Goal: Information Seeking & Learning: Learn about a topic

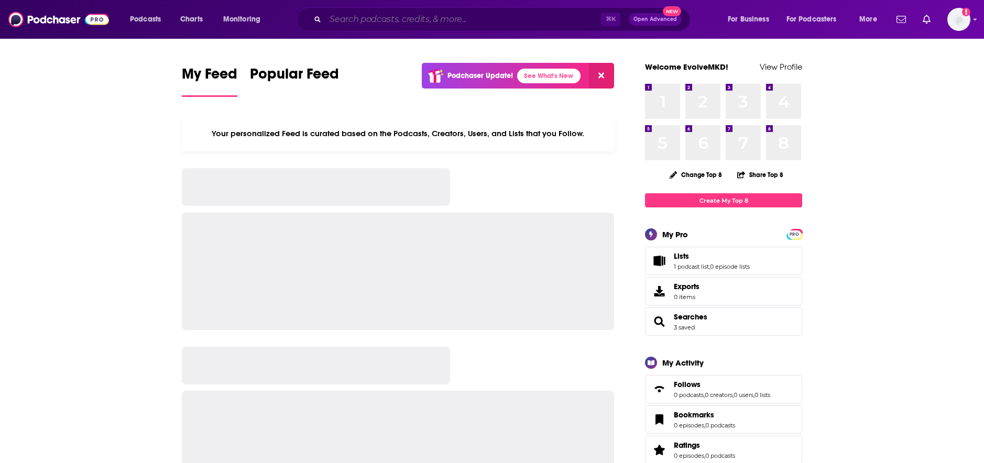
click at [480, 24] on input "Search podcasts, credits, & more..." at bounding box center [463, 19] width 276 height 17
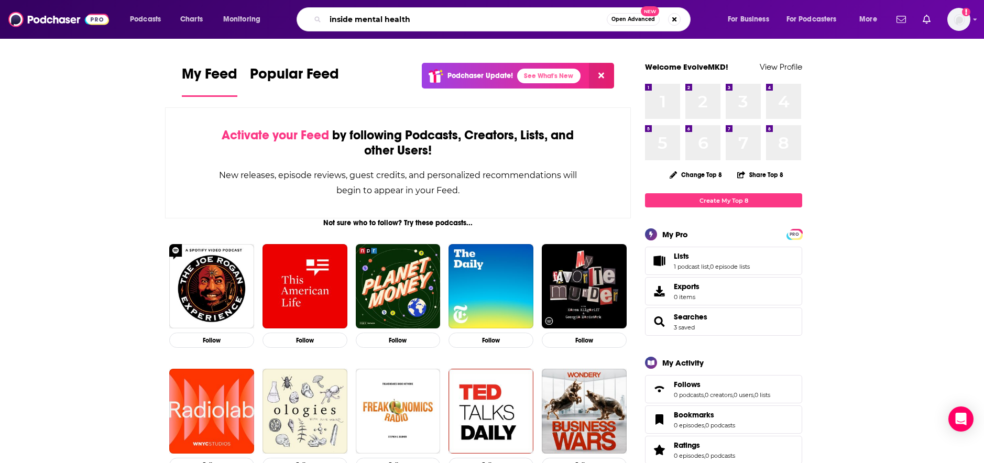
type input "inside mental health"
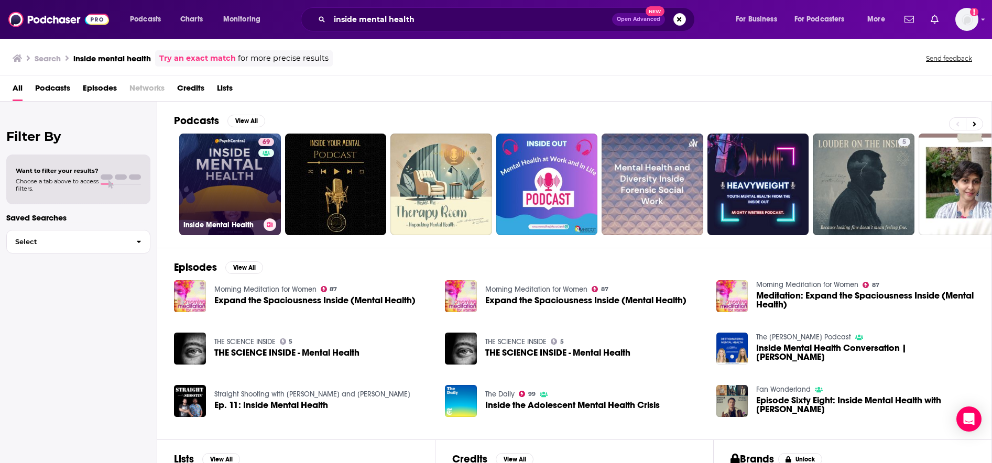
click at [213, 186] on link "69 Inside Mental Health" at bounding box center [230, 185] width 102 height 102
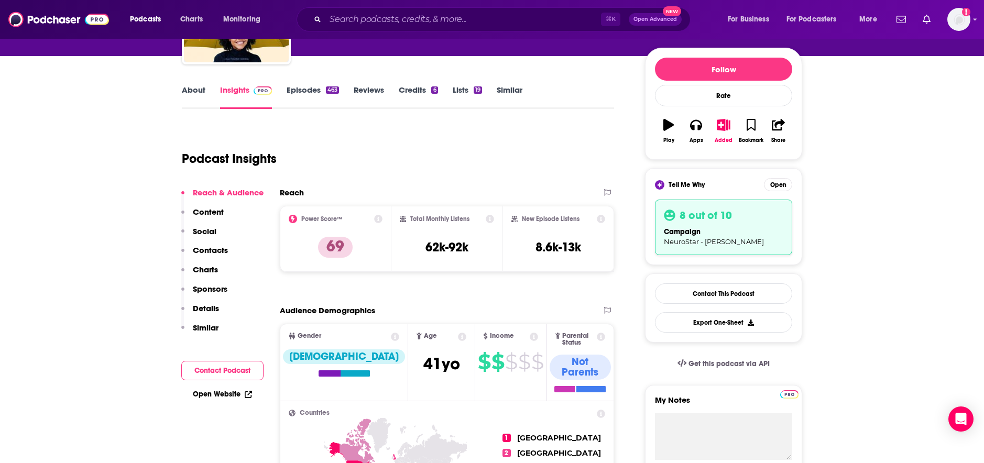
scroll to position [22, 0]
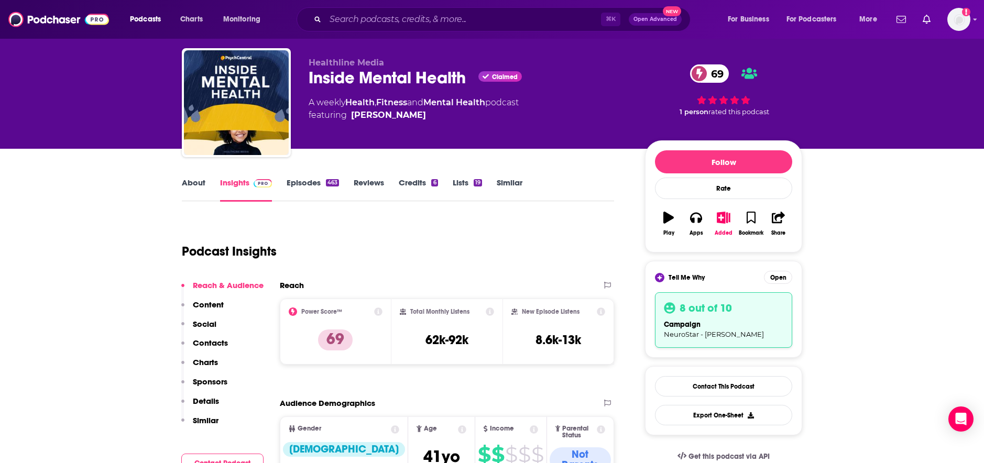
click at [187, 179] on link "About" at bounding box center [194, 190] width 24 height 24
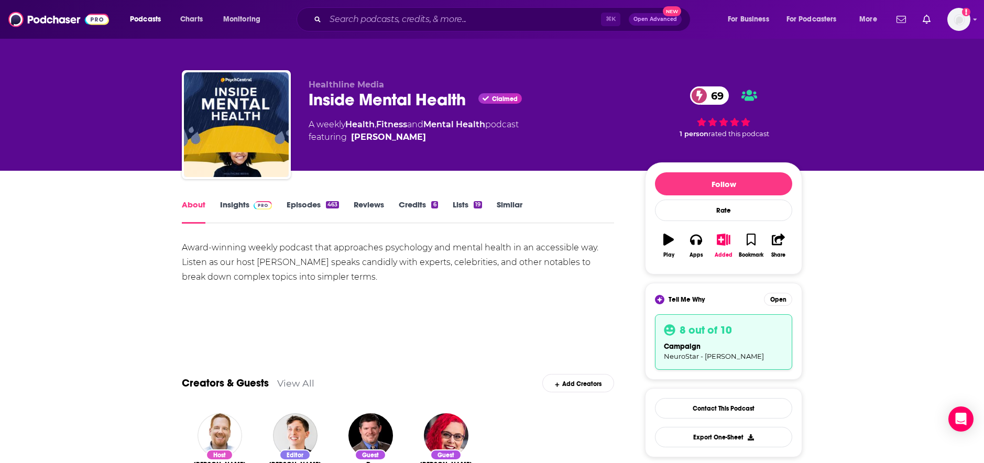
click at [239, 206] on link "Insights" at bounding box center [246, 212] width 52 height 24
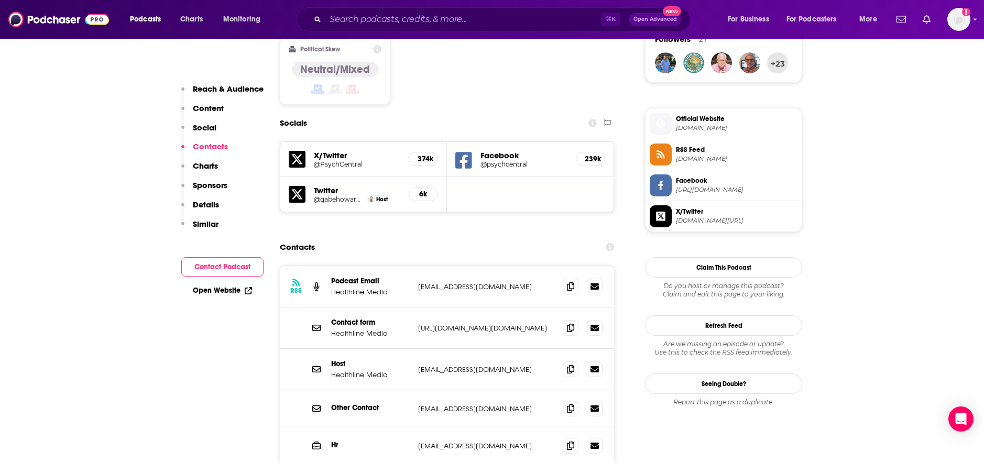
scroll to position [953, 0]
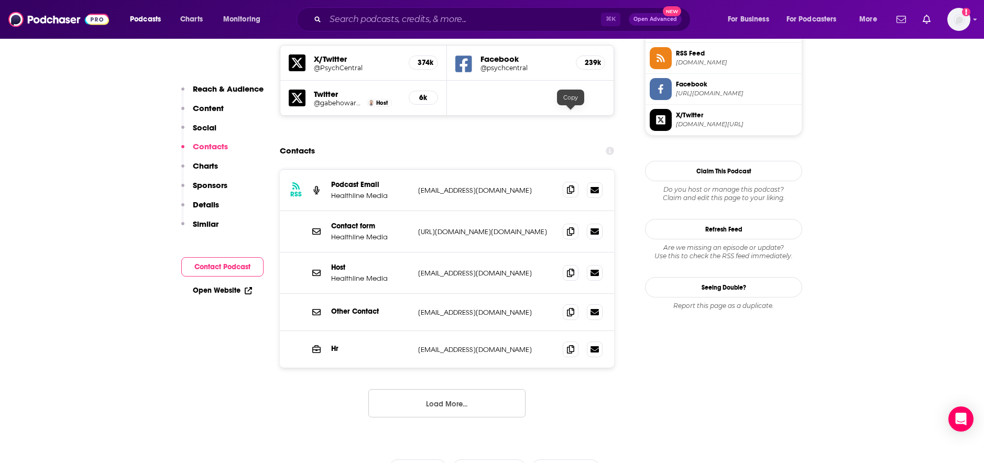
click at [570, 186] on icon at bounding box center [570, 190] width 7 height 8
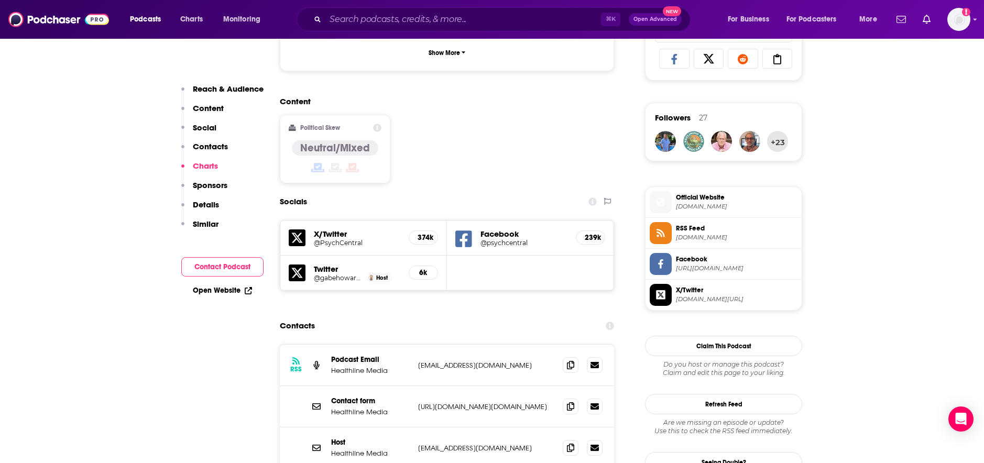
scroll to position [880, 0]
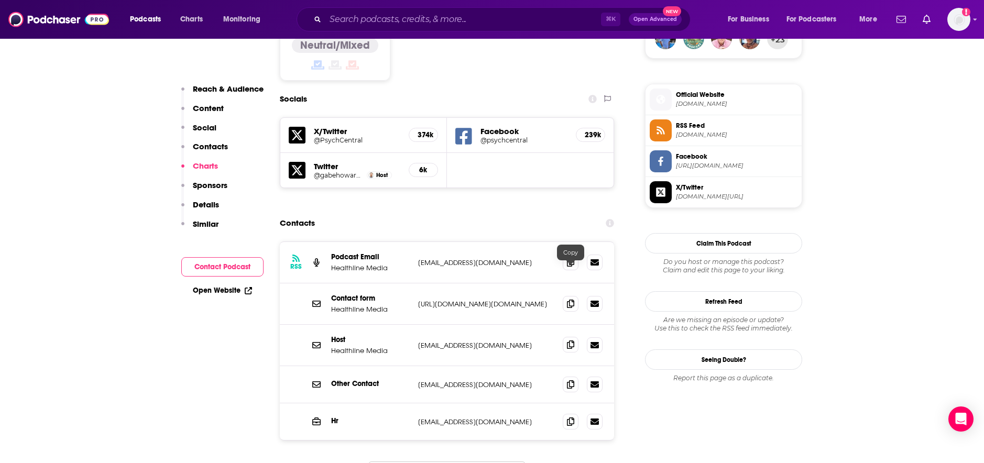
click at [570, 341] on icon at bounding box center [570, 345] width 7 height 8
click at [566, 337] on span at bounding box center [571, 345] width 16 height 16
click at [565, 376] on span at bounding box center [571, 384] width 16 height 16
click at [418, 19] on input "Search podcasts, credits, & more..." at bounding box center [463, 19] width 276 height 17
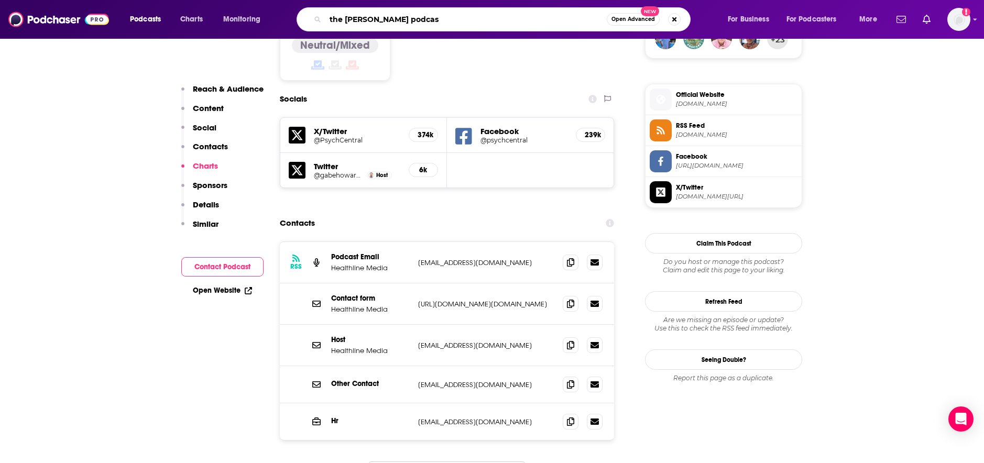
type input "the [PERSON_NAME] podcast"
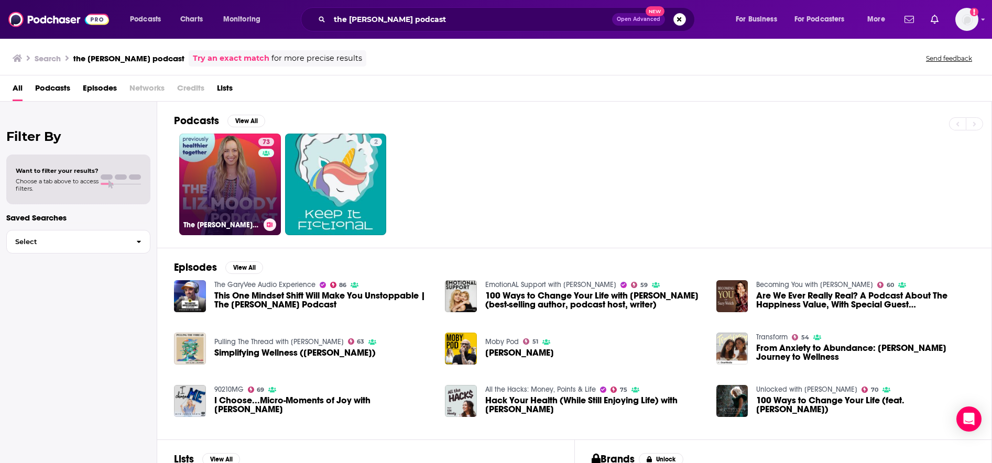
click at [226, 194] on link "73 The [PERSON_NAME] Podcast" at bounding box center [230, 185] width 102 height 102
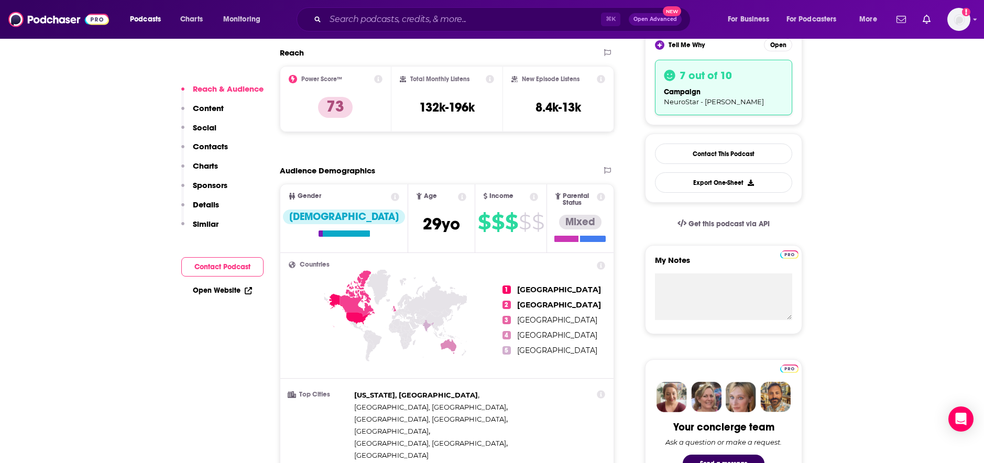
scroll to position [142, 0]
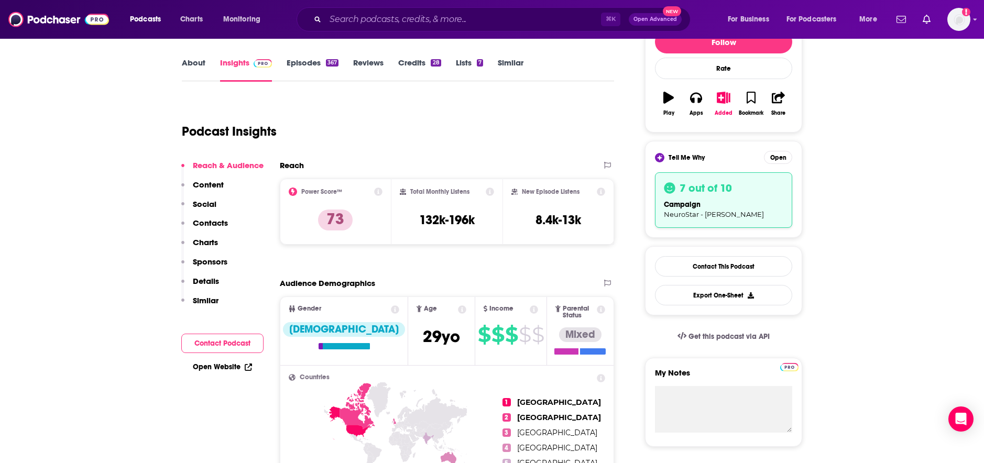
click at [301, 63] on link "Episodes 367" at bounding box center [313, 70] width 52 height 24
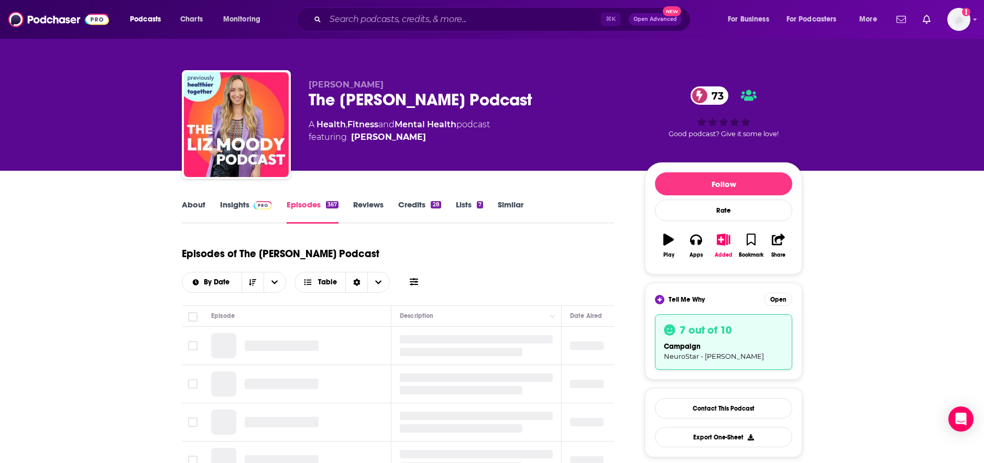
click at [188, 209] on link "About" at bounding box center [194, 212] width 24 height 24
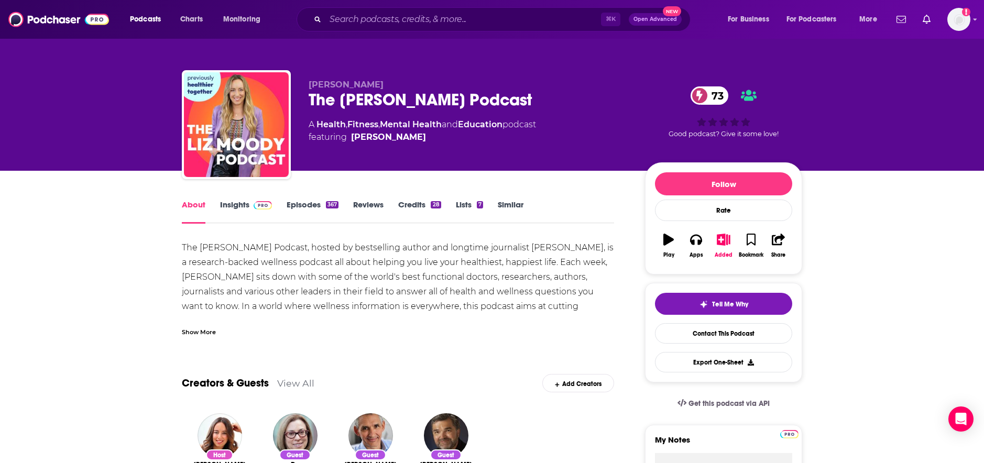
click at [229, 205] on link "Insights" at bounding box center [246, 212] width 52 height 24
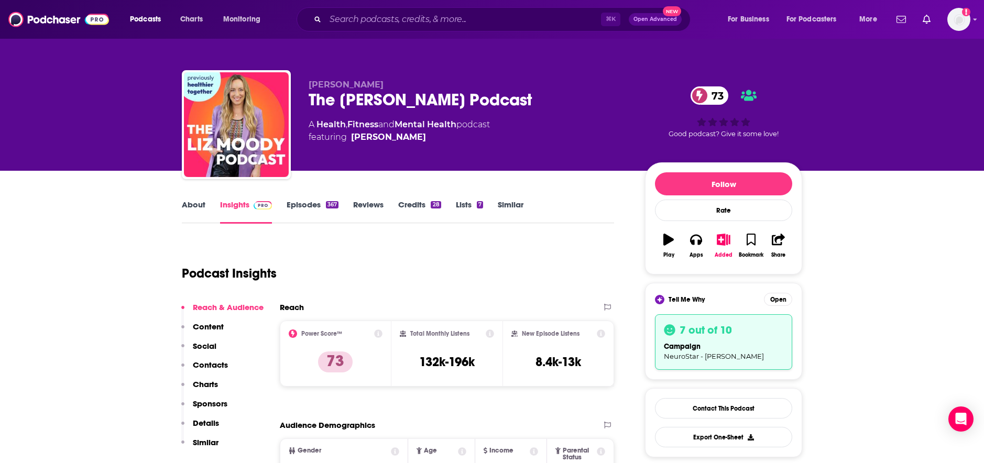
click at [196, 206] on link "About" at bounding box center [194, 212] width 24 height 24
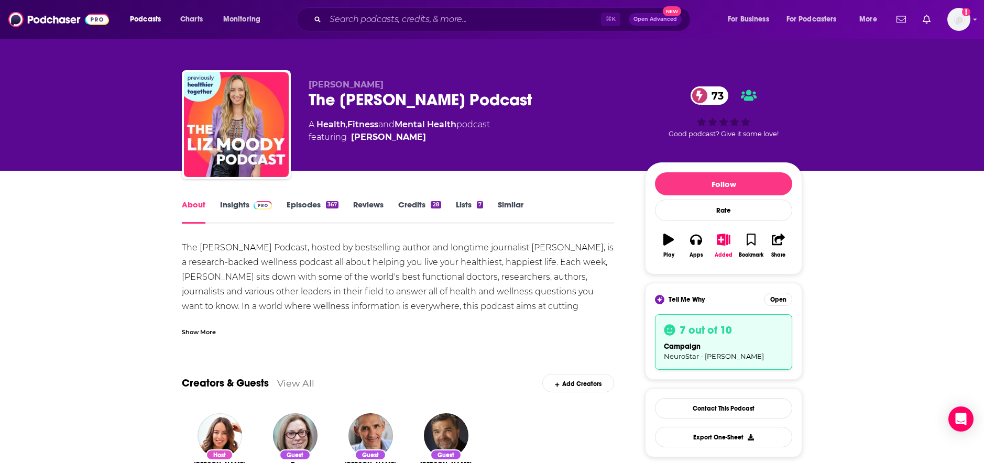
click at [227, 206] on link "Insights" at bounding box center [246, 212] width 52 height 24
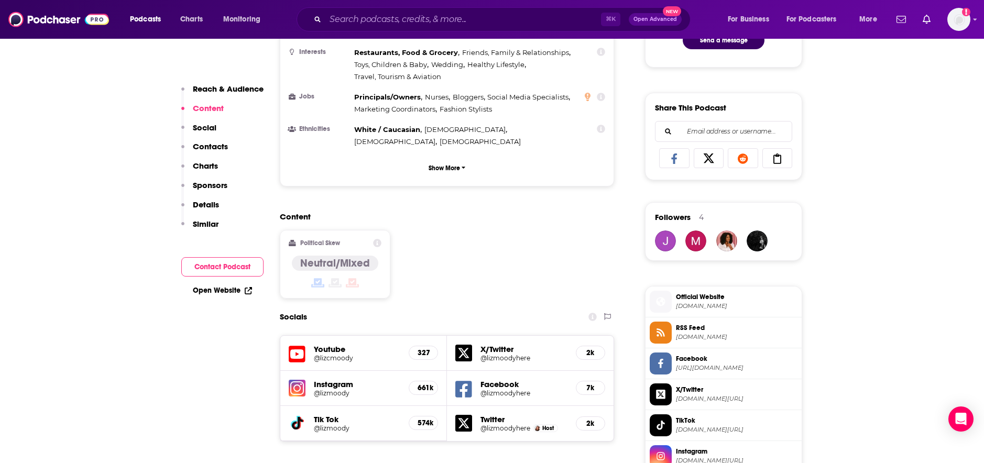
scroll to position [918, 0]
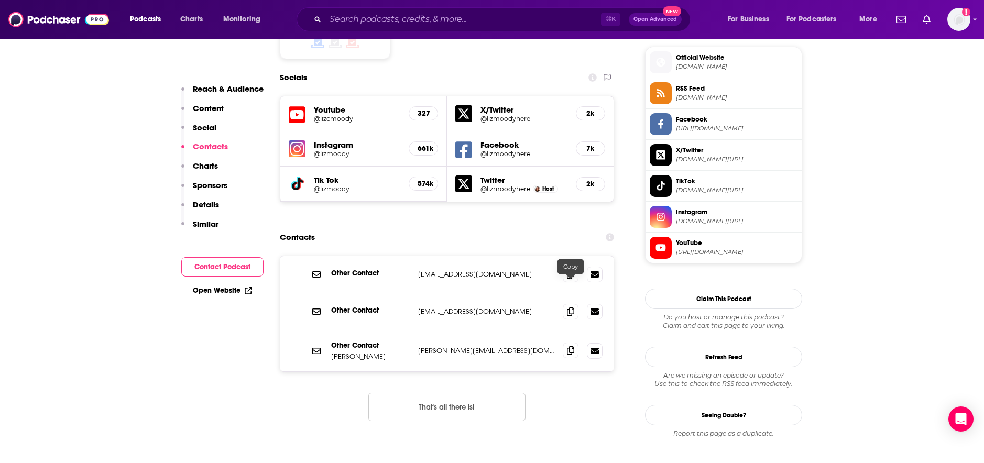
click at [566, 343] on span at bounding box center [571, 351] width 16 height 16
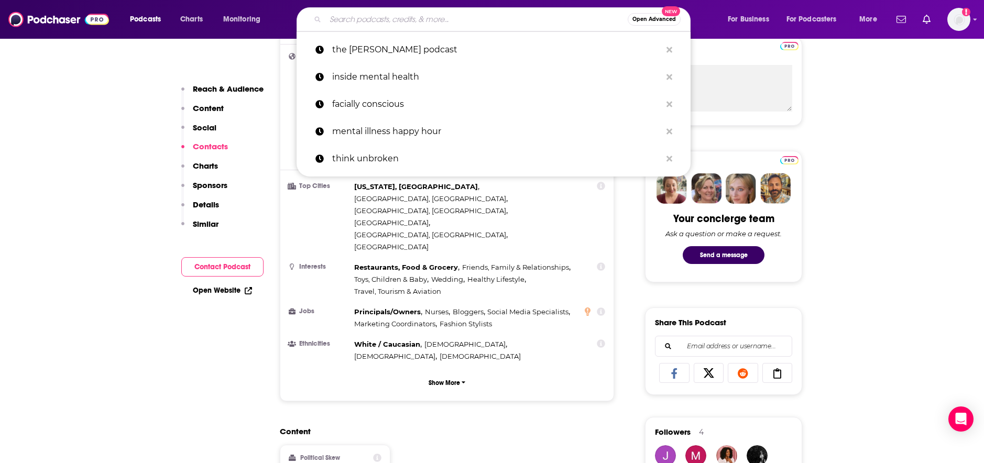
click at [370, 16] on input "Search podcasts, credits, & more..." at bounding box center [476, 19] width 302 height 17
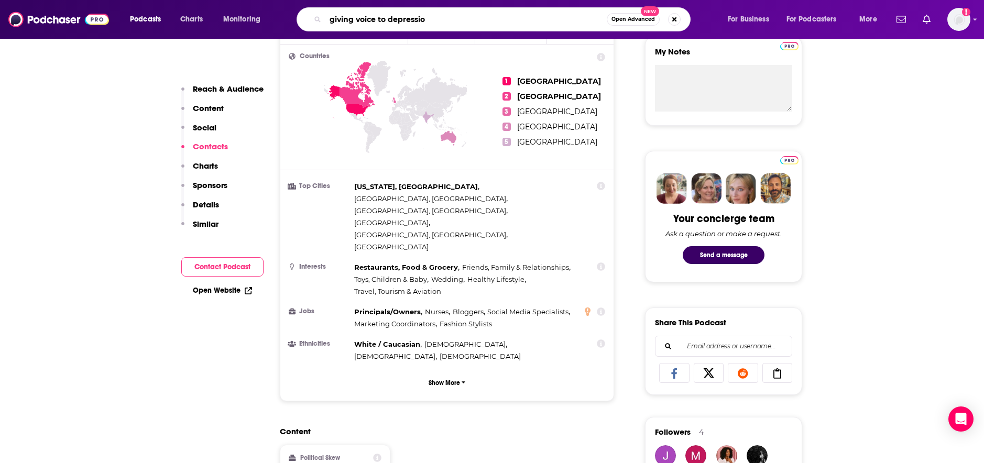
type input "giving voice to [MEDICAL_DATA]"
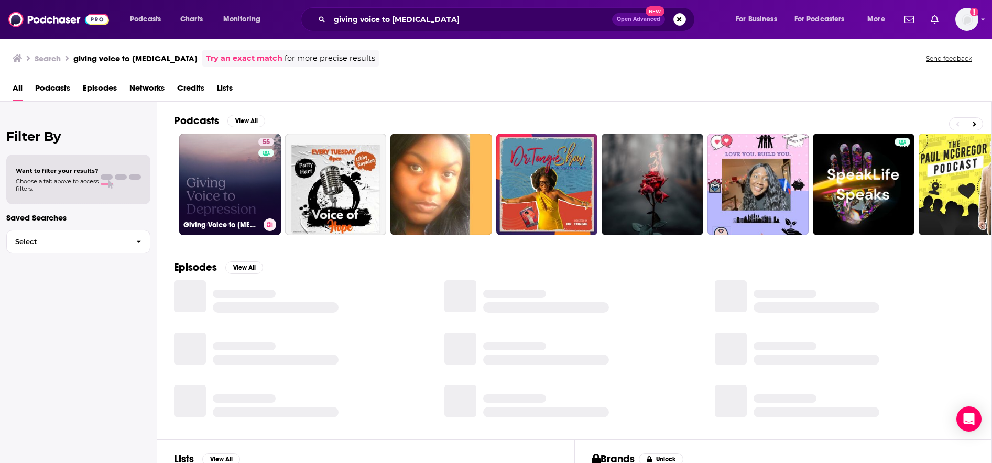
click at [235, 204] on link "55 Giving Voice to [MEDICAL_DATA]" at bounding box center [230, 185] width 102 height 102
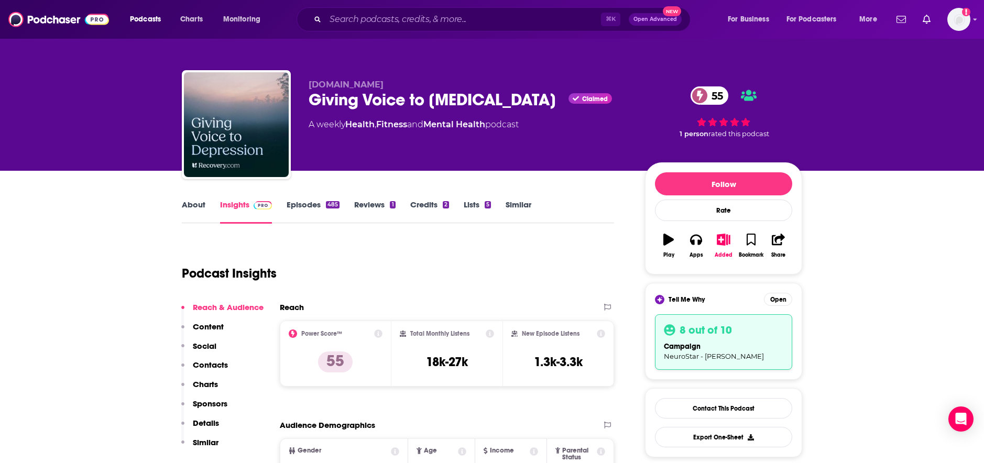
click at [188, 212] on link "About" at bounding box center [194, 212] width 24 height 24
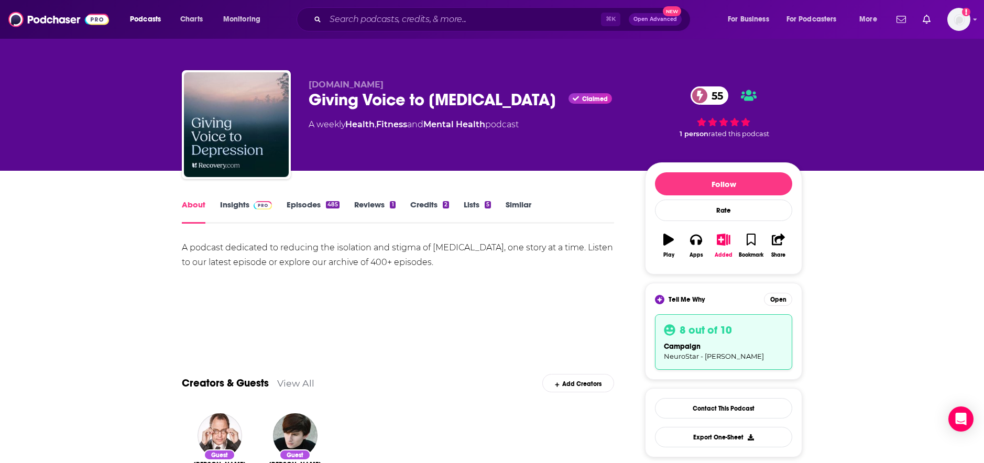
click at [298, 204] on link "Episodes 485" at bounding box center [313, 212] width 53 height 24
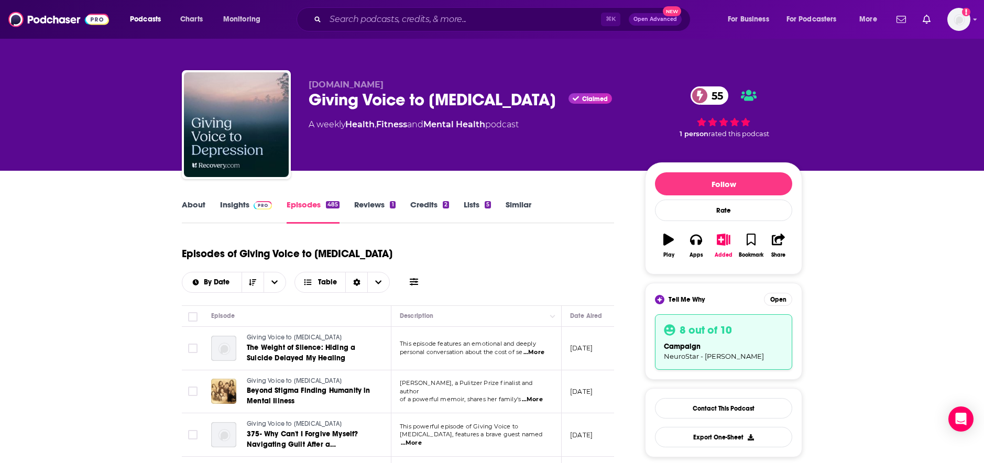
click at [233, 205] on link "Insights" at bounding box center [246, 212] width 52 height 24
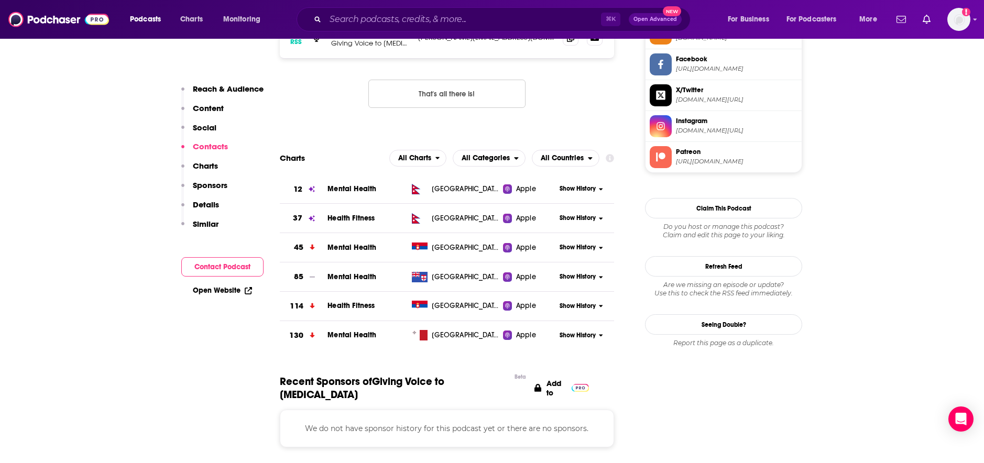
scroll to position [844, 0]
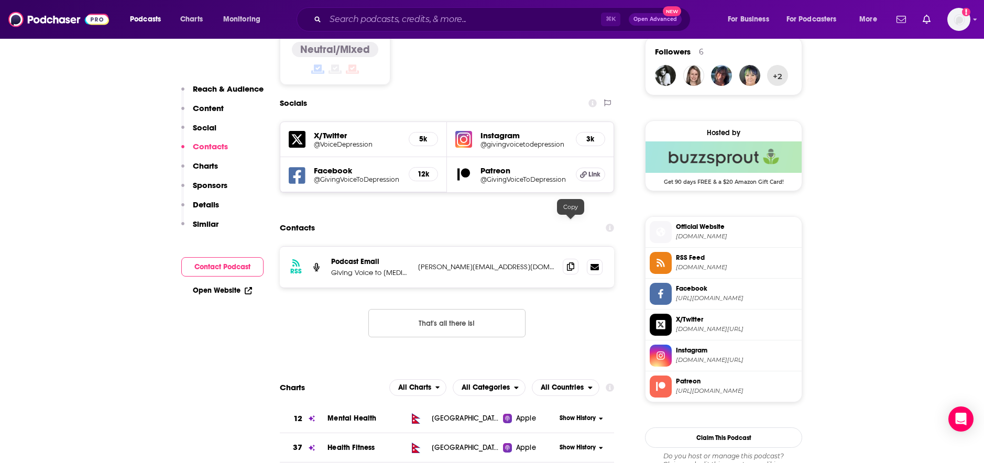
click at [569, 263] on icon at bounding box center [570, 267] width 7 height 8
click at [475, 20] on input "Search podcasts, credits, & more..." at bounding box center [463, 19] width 276 height 17
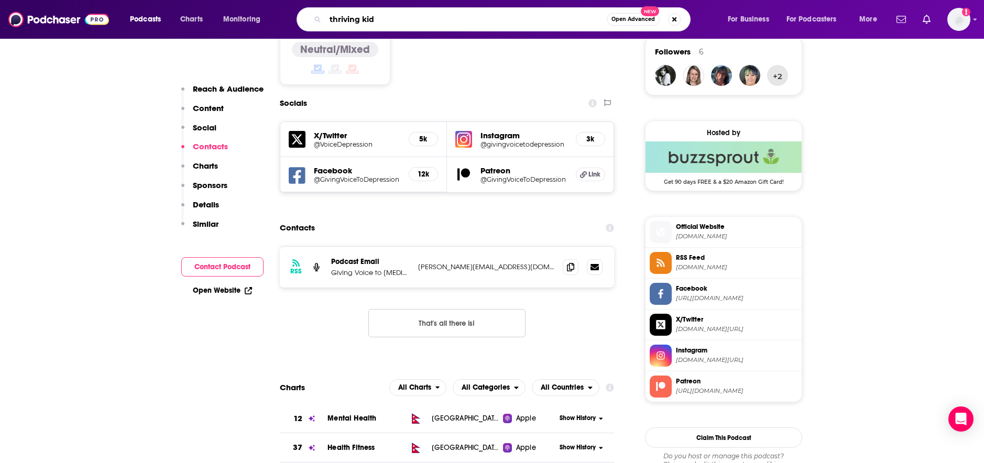
type input "thriving kids"
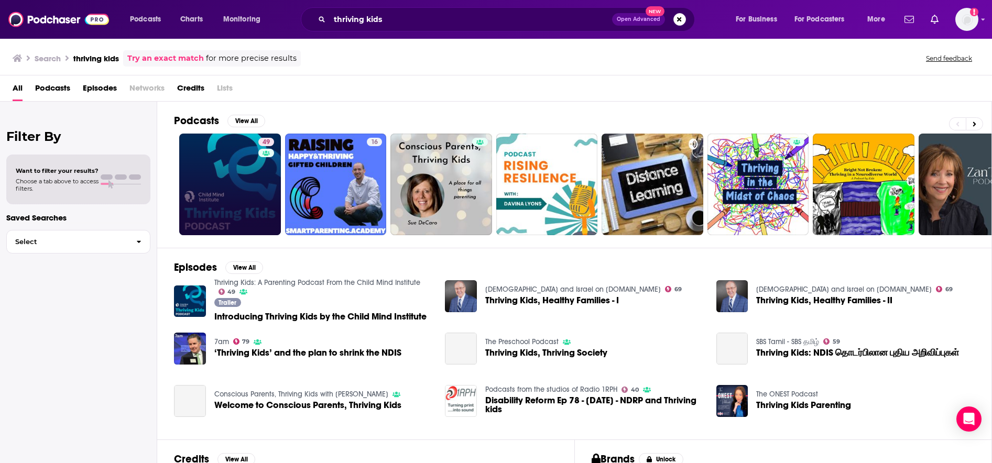
click at [240, 184] on link "49" at bounding box center [230, 185] width 102 height 102
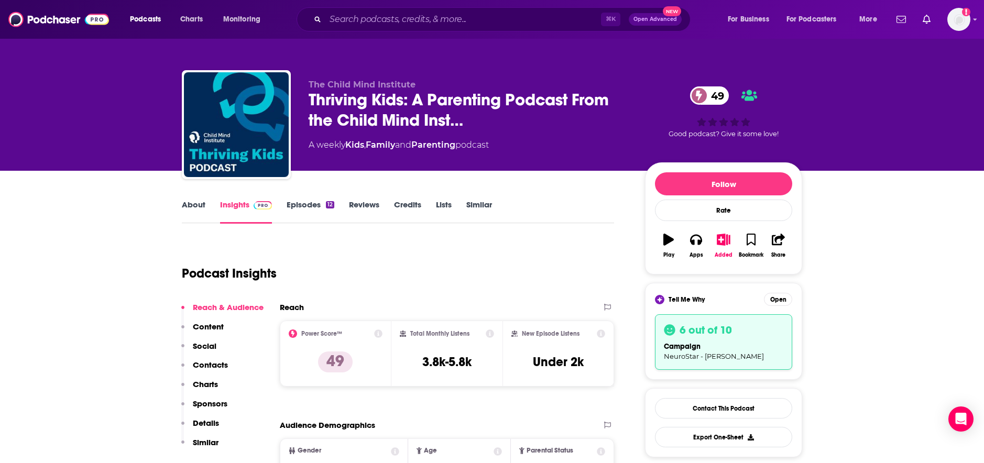
click at [196, 202] on link "About" at bounding box center [194, 212] width 24 height 24
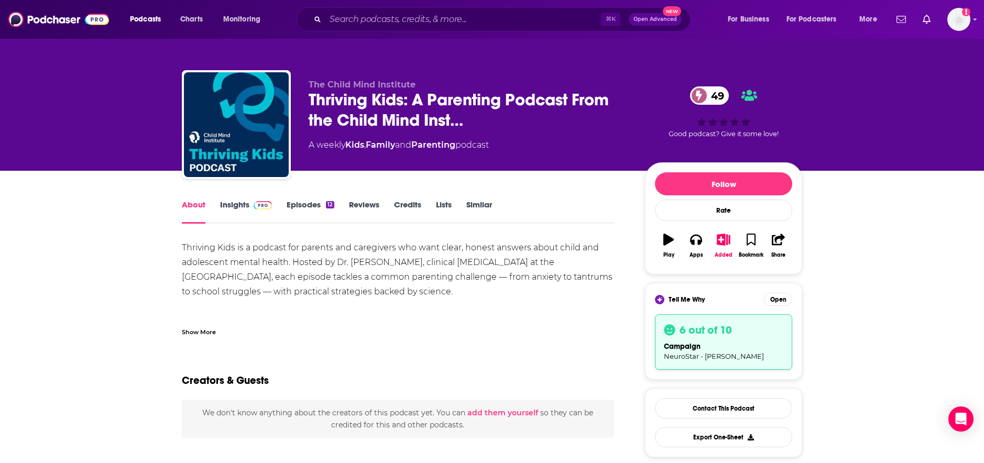
click at [234, 206] on link "Insights" at bounding box center [246, 212] width 52 height 24
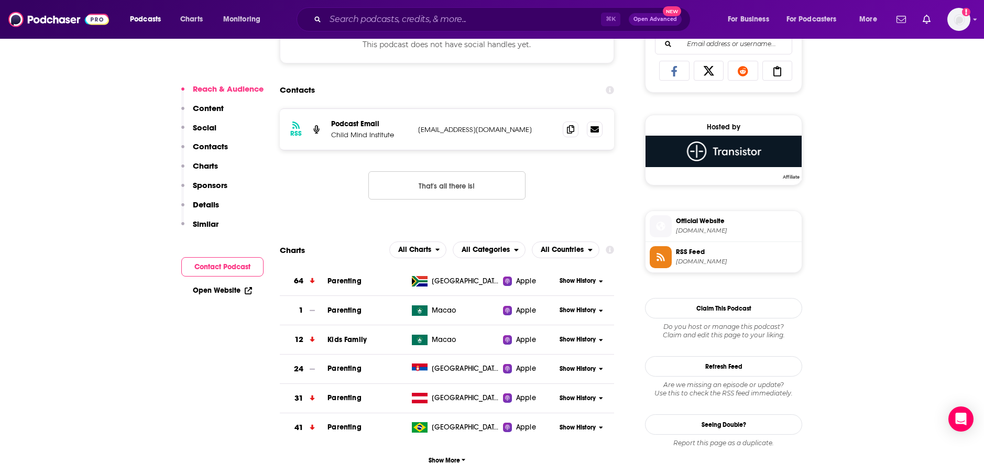
scroll to position [743, 0]
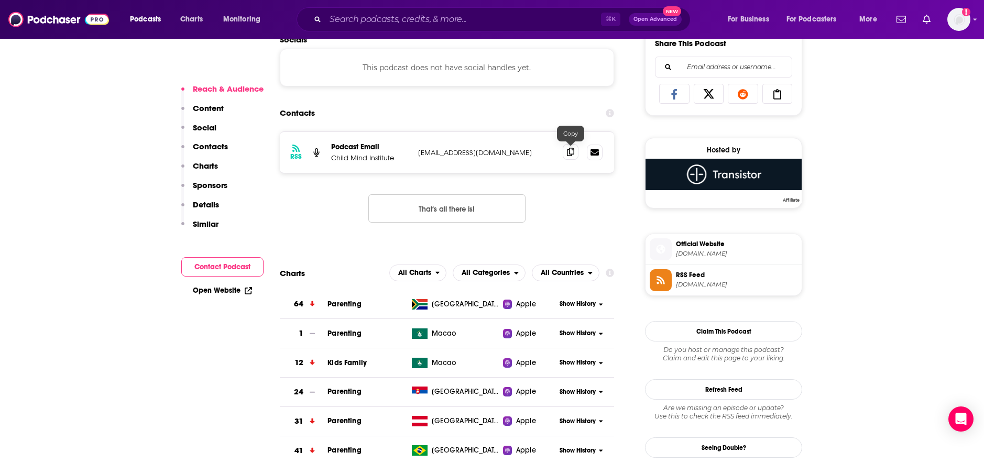
click at [569, 148] on icon at bounding box center [570, 152] width 7 height 8
click at [354, 21] on input "Search podcasts, credits, & more..." at bounding box center [463, 19] width 276 height 17
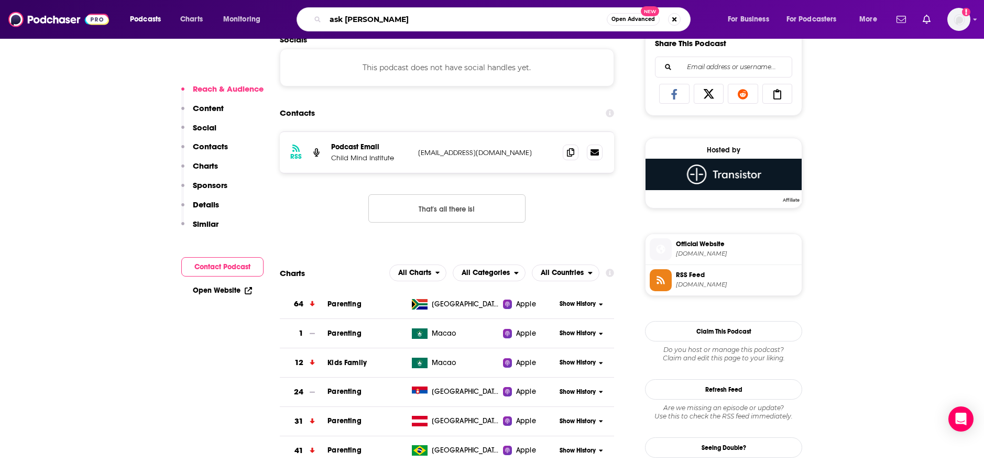
type input "ask [PERSON_NAME] anything"
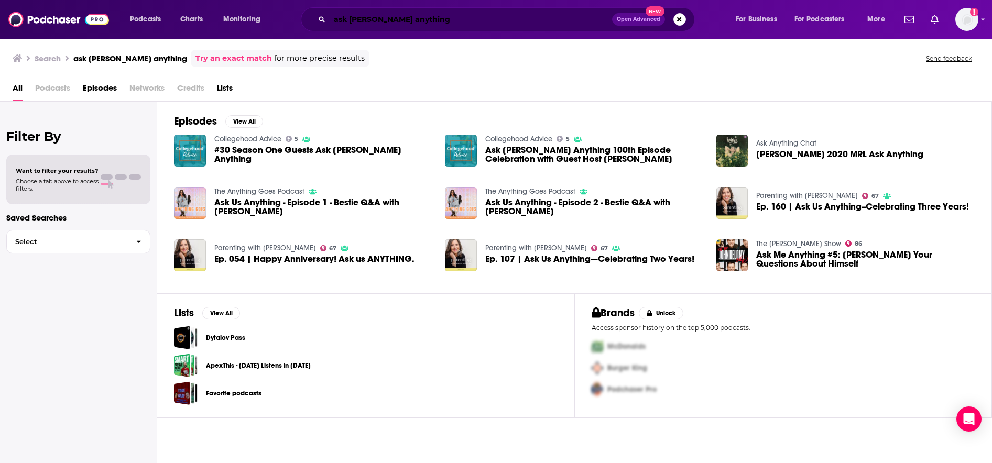
click at [367, 19] on input "ask [PERSON_NAME] anything" at bounding box center [471, 19] width 282 height 17
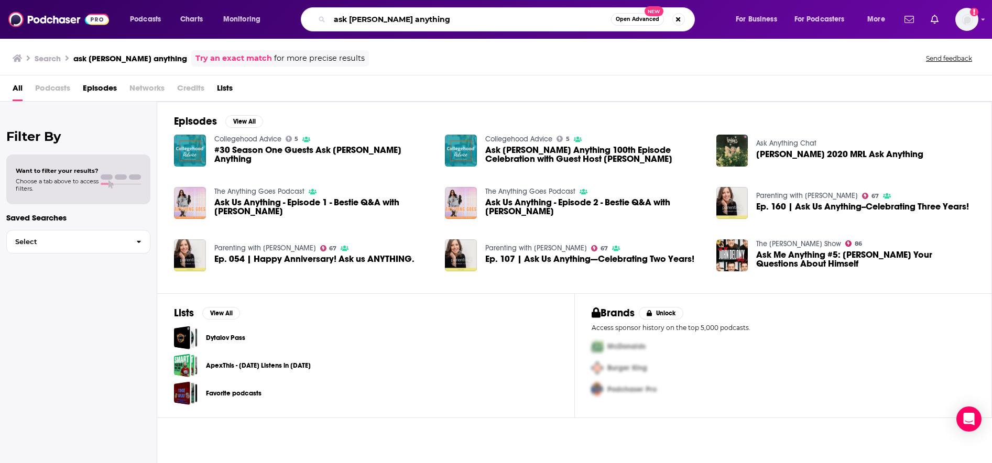
type input "ask [PERSON_NAME] anything"
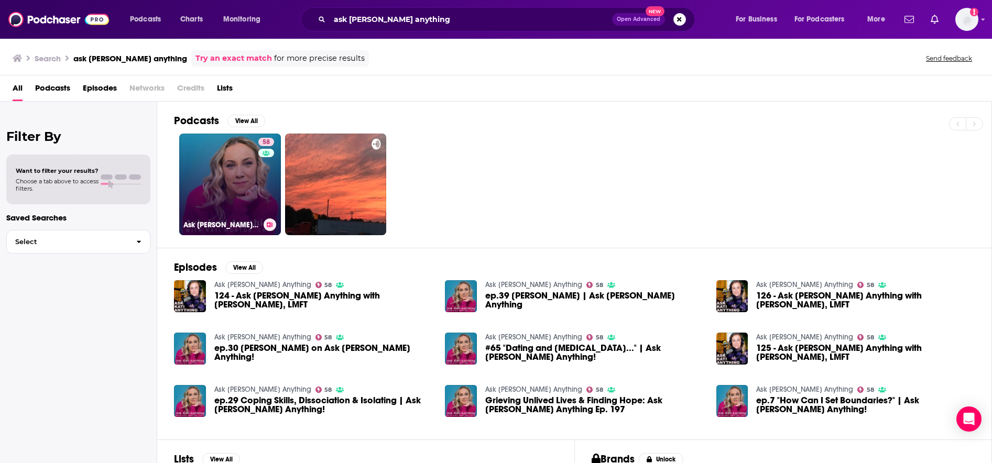
click at [236, 175] on link "58 Ask [PERSON_NAME] Anything" at bounding box center [230, 185] width 102 height 102
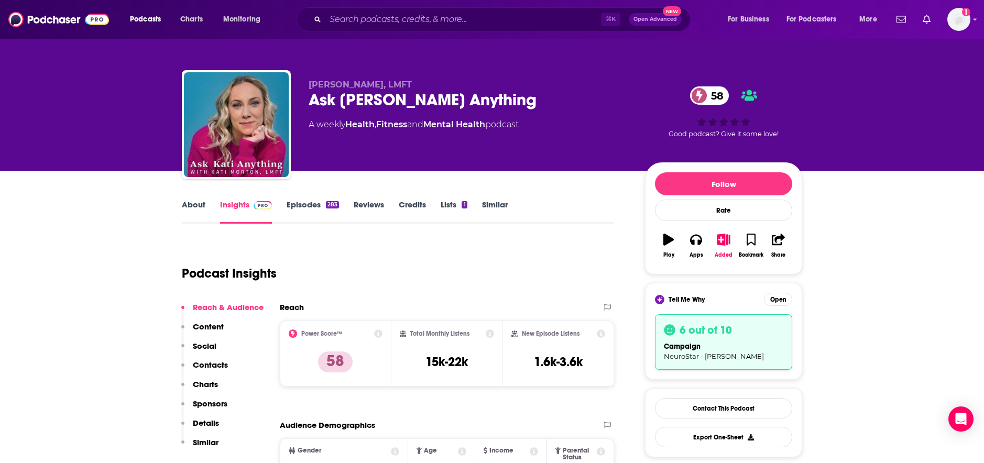
click at [202, 203] on link "About" at bounding box center [194, 212] width 24 height 24
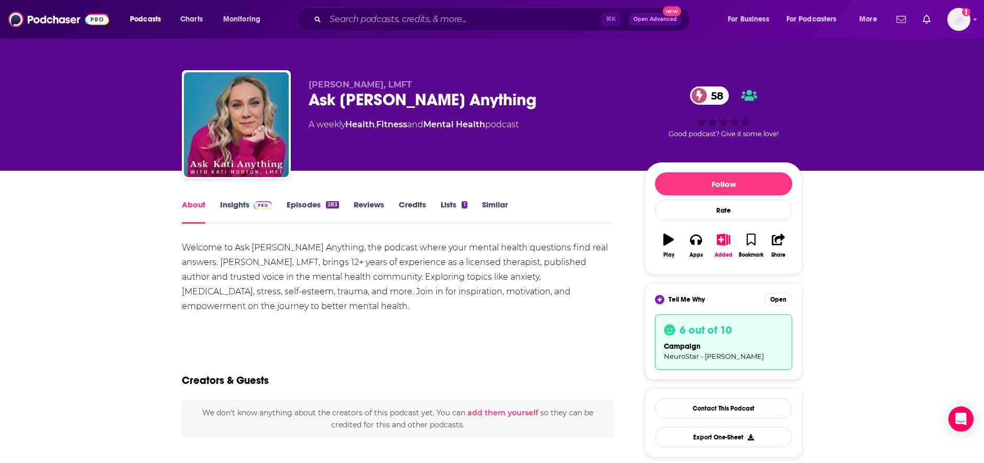
click at [229, 205] on link "Insights" at bounding box center [246, 212] width 52 height 24
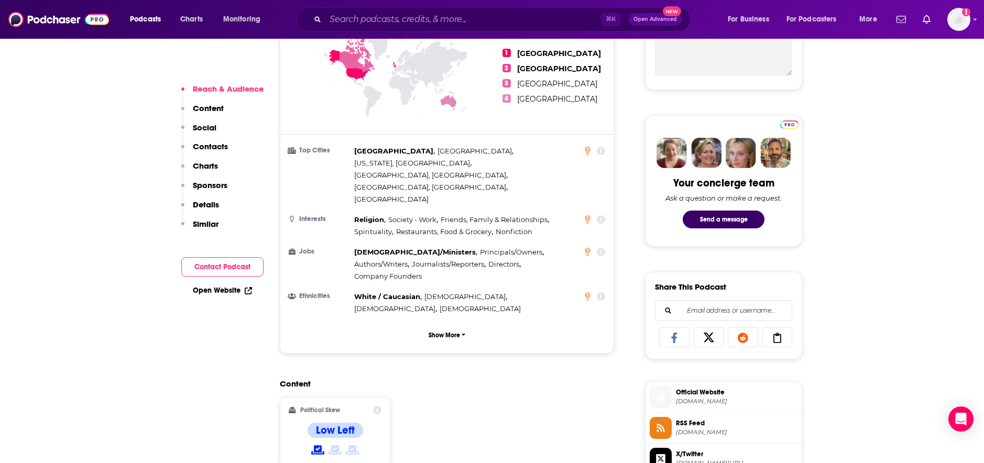
scroll to position [870, 0]
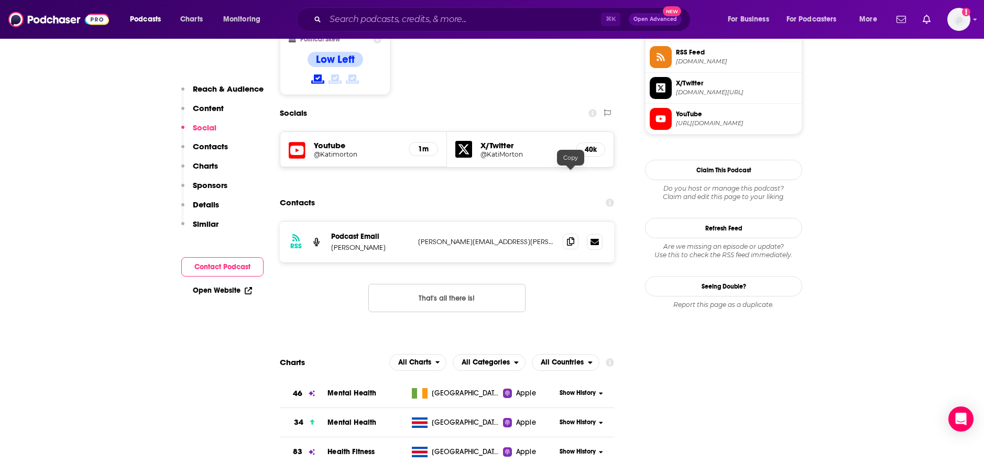
click at [567, 237] on icon at bounding box center [570, 241] width 7 height 8
click at [342, 18] on input "Search podcasts, credits, & more..." at bounding box center [463, 19] width 276 height 17
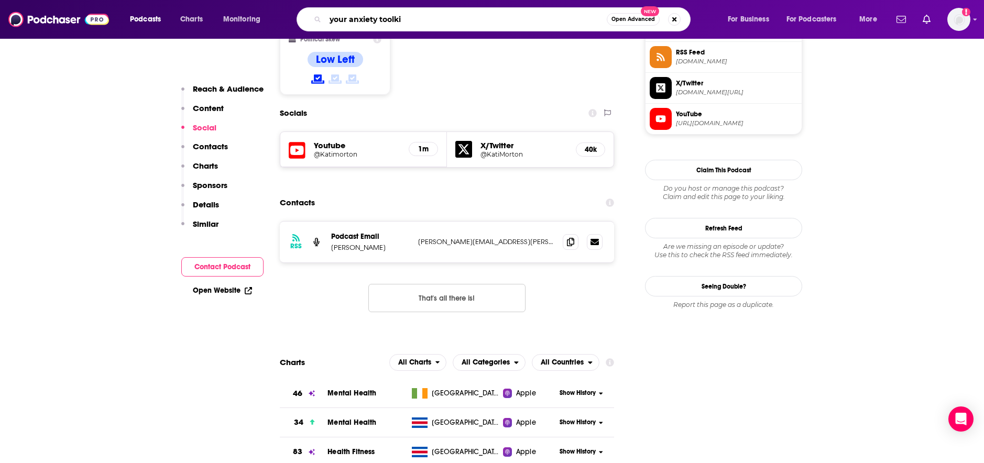
type input "your anxiety toolkit"
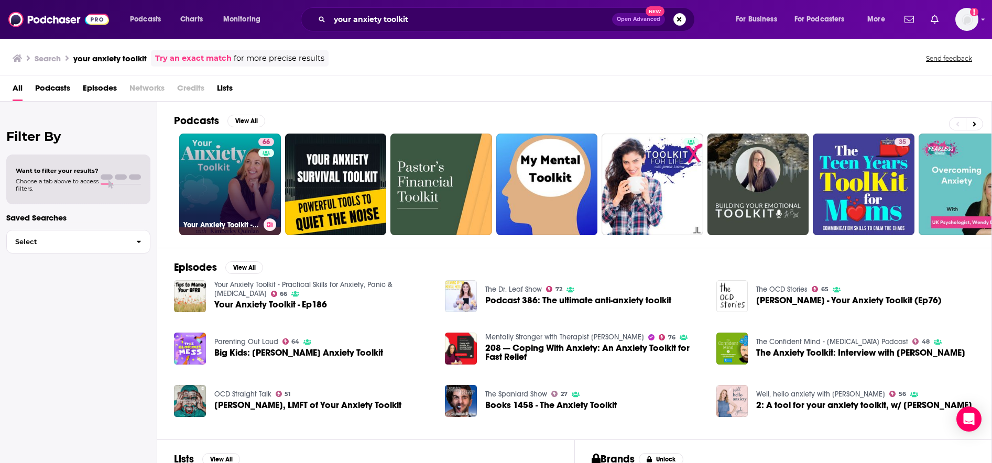
click at [226, 178] on link "66 Your Anxiety Toolkit - Practical Skills for Anxiety, Panic & [MEDICAL_DATA]" at bounding box center [230, 185] width 102 height 102
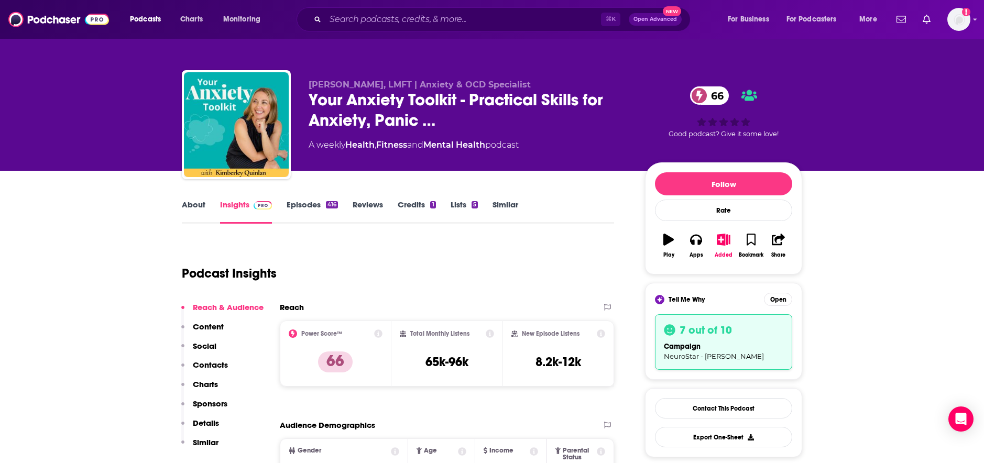
click at [191, 209] on link "About" at bounding box center [194, 212] width 24 height 24
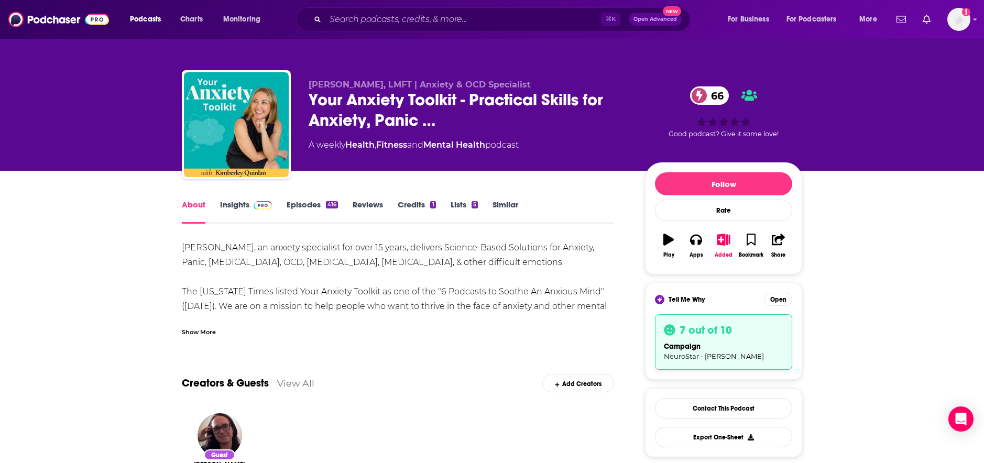
click at [229, 202] on link "Insights" at bounding box center [246, 212] width 52 height 24
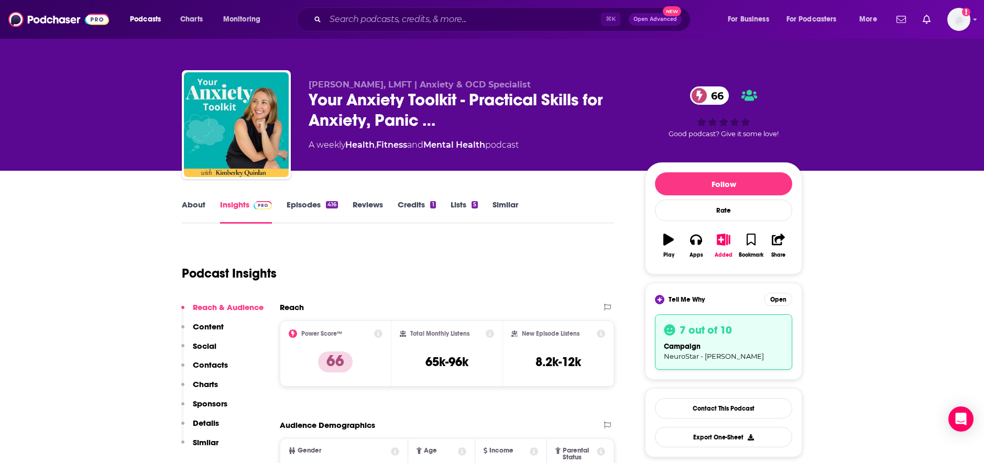
scroll to position [235, 0]
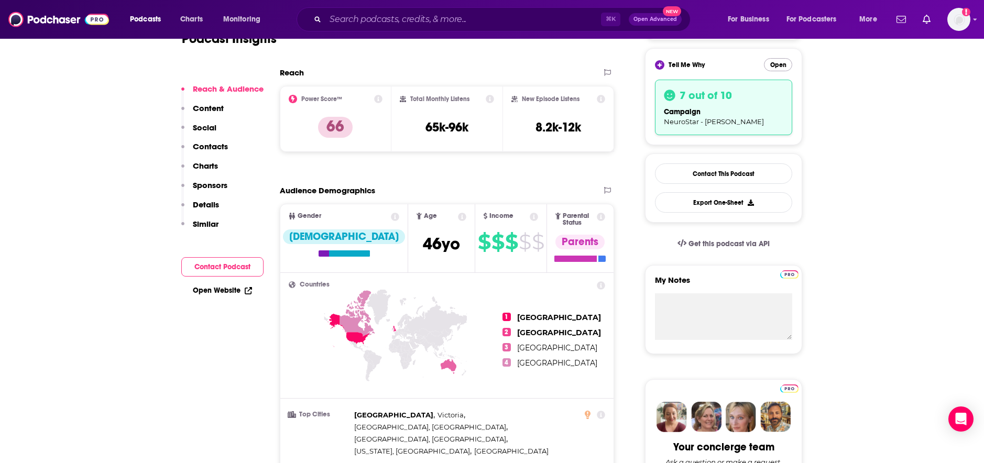
click at [775, 63] on button "Open" at bounding box center [778, 64] width 28 height 13
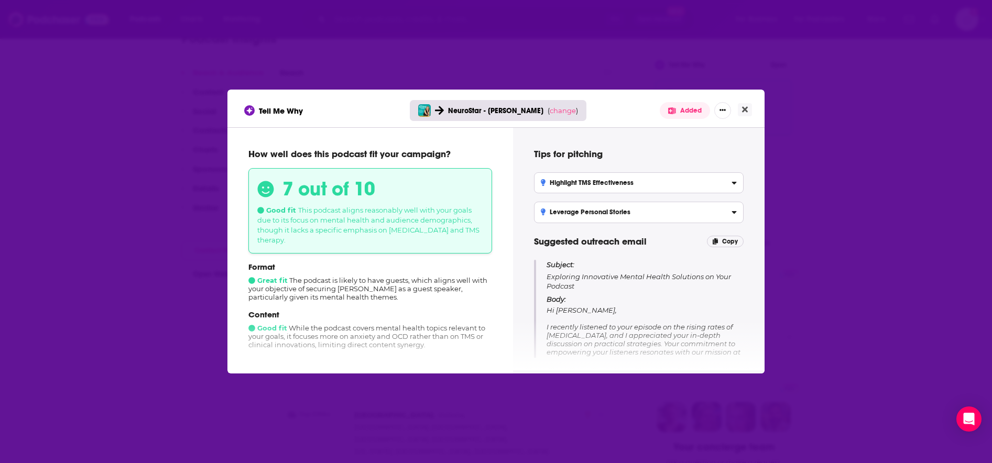
scroll to position [108, 0]
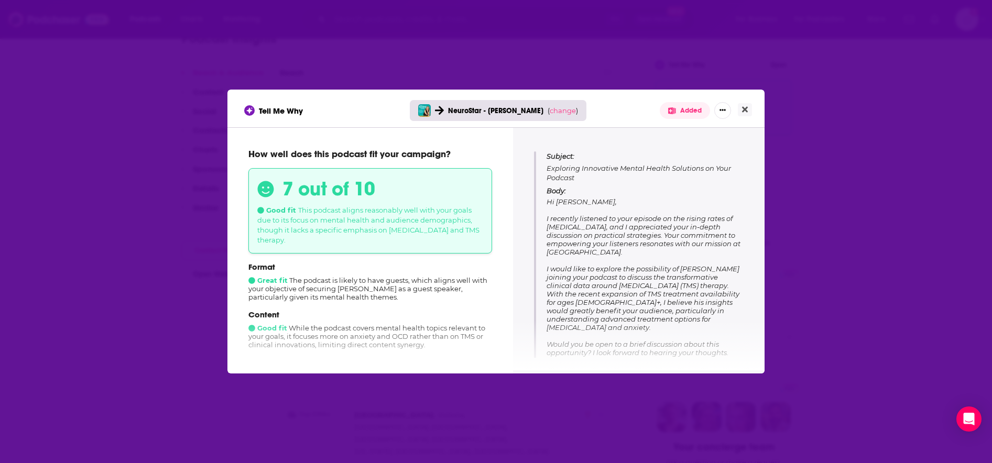
click at [584, 230] on span "Hi [PERSON_NAME], I recently listened to your episode on the rising rates of [M…" at bounding box center [644, 294] width 194 height 193
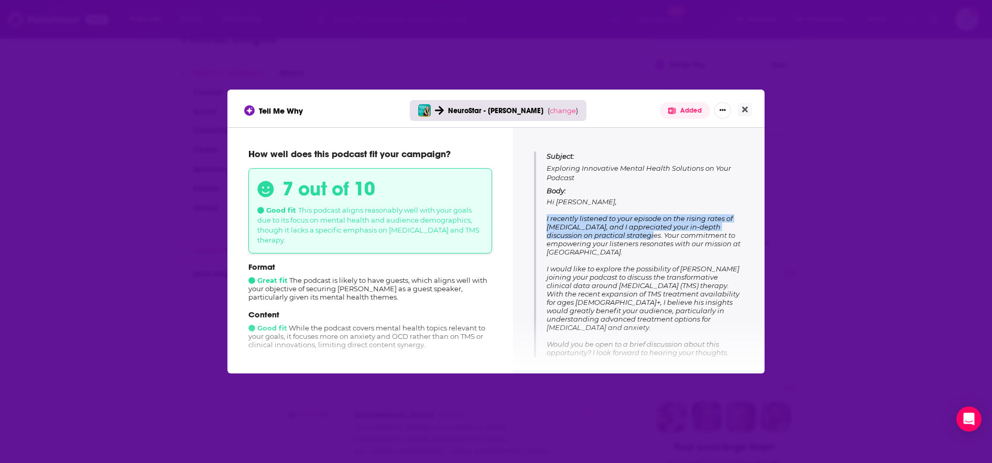
drag, startPoint x: 546, startPoint y: 219, endPoint x: 626, endPoint y: 238, distance: 82.5
click at [626, 238] on span "Hi [PERSON_NAME], I recently listened to your episode on the rising rates of [M…" at bounding box center [644, 294] width 194 height 193
copy span "I recently listened to your episode on the rising rates of [MEDICAL_DATA], and …"
click at [744, 108] on icon "Close" at bounding box center [745, 110] width 6 height 6
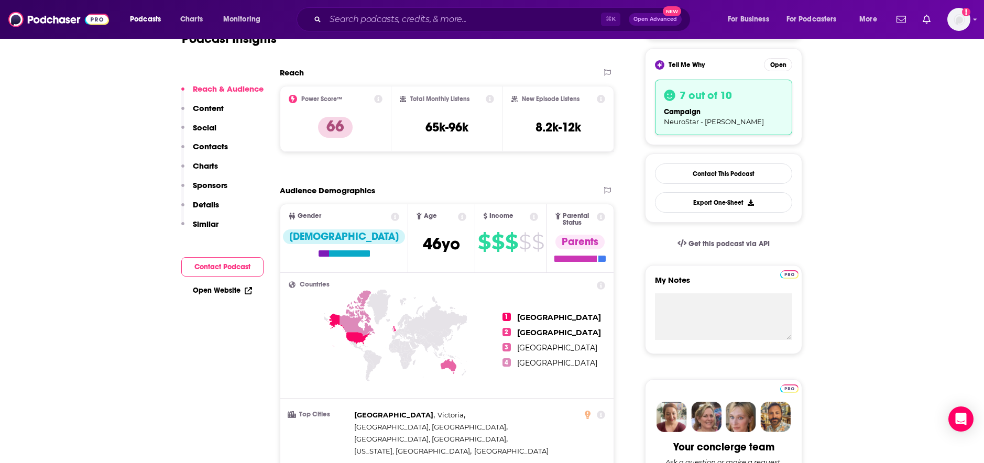
scroll to position [0, 0]
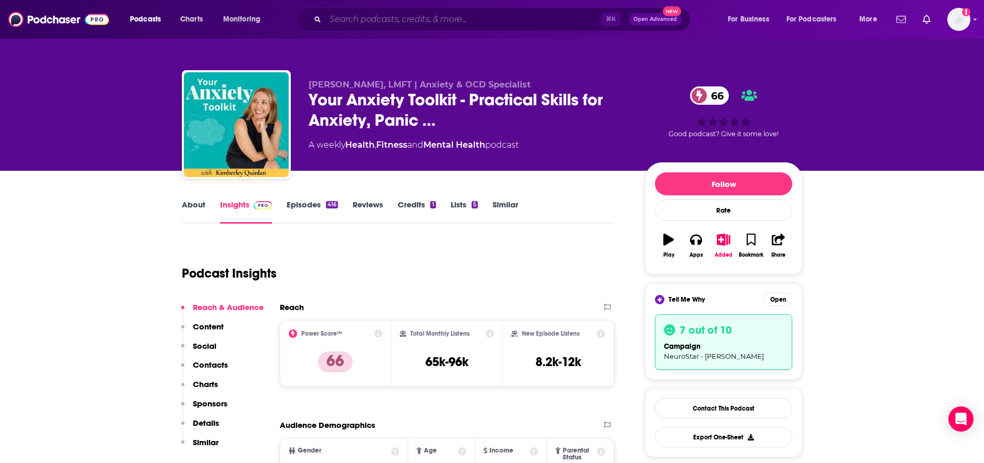
click at [419, 20] on input "Search podcasts, credits, & more..." at bounding box center [463, 19] width 276 height 17
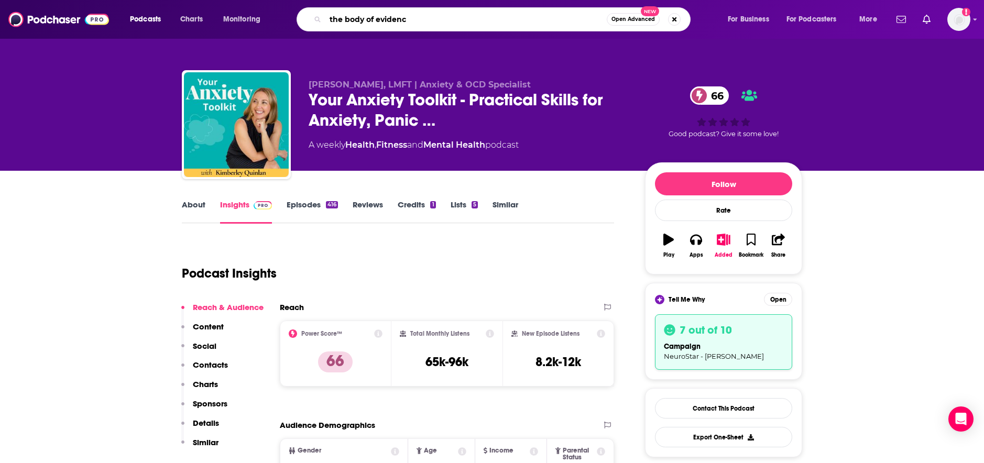
type input "the body of evidence"
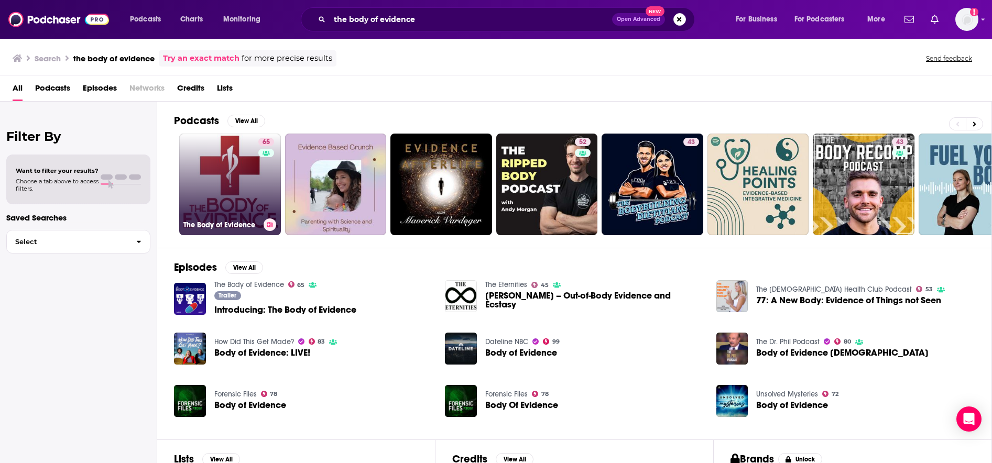
click at [232, 159] on link "65 The Body of Evidence" at bounding box center [230, 185] width 102 height 102
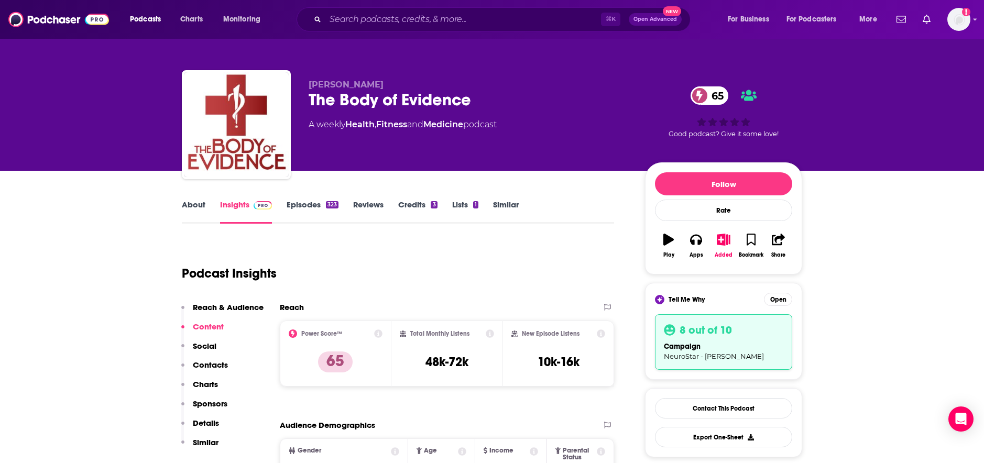
click at [203, 202] on link "About" at bounding box center [194, 212] width 24 height 24
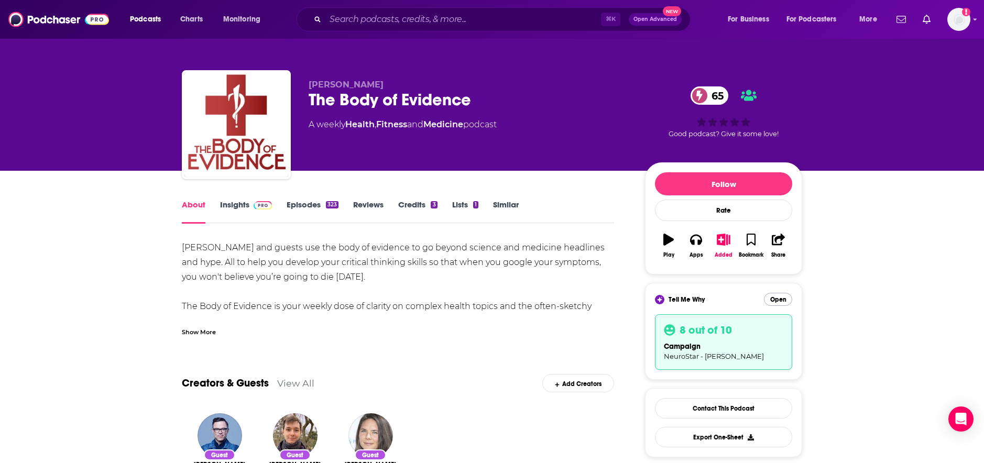
click at [775, 301] on button "Open" at bounding box center [778, 299] width 28 height 13
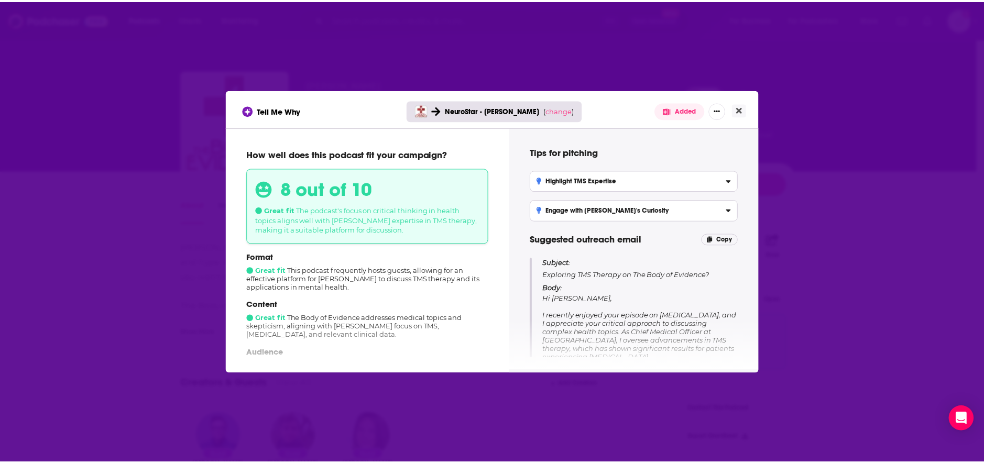
scroll to position [105, 0]
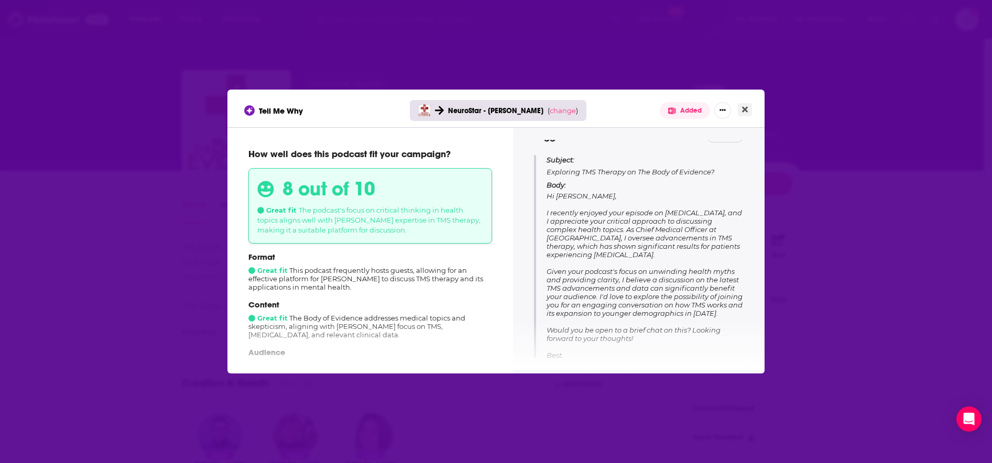
click at [749, 112] on button "Close" at bounding box center [745, 109] width 14 height 13
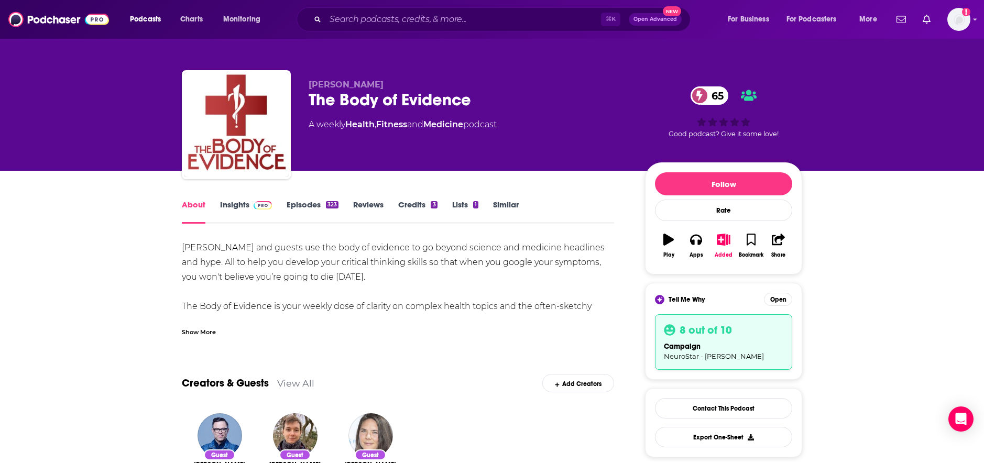
click at [237, 209] on link "Insights" at bounding box center [246, 212] width 52 height 24
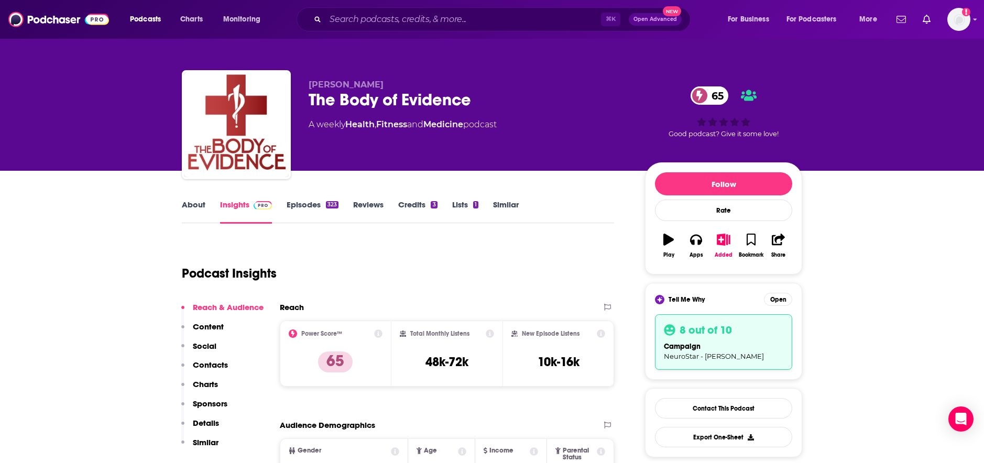
drag, startPoint x: 432, startPoint y: 3, endPoint x: 423, endPoint y: 17, distance: 16.4
click at [431, 6] on div "Podcasts Charts Monitoring ⌘ K Open Advanced New For Business For Podcasters Mo…" at bounding box center [492, 19] width 984 height 39
click at [422, 20] on input "Search podcasts, credits, & more..." at bounding box center [463, 19] width 276 height 17
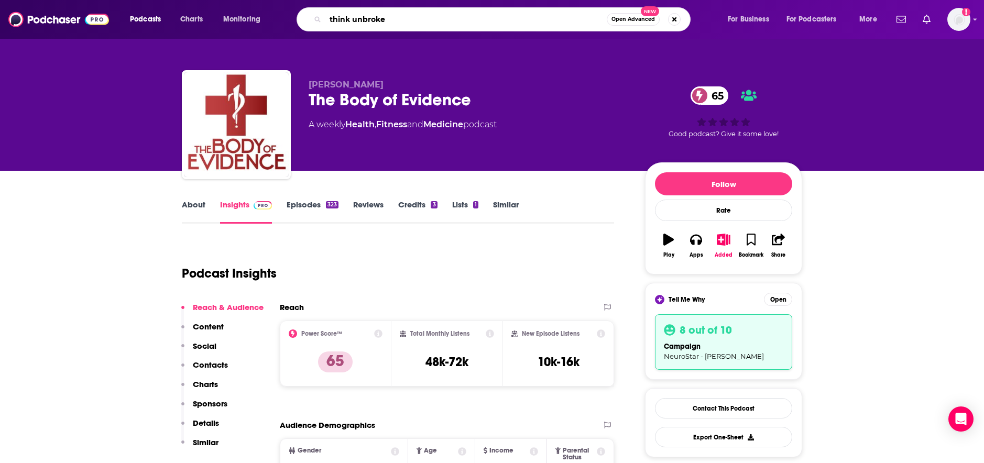
type input "think unbroken"
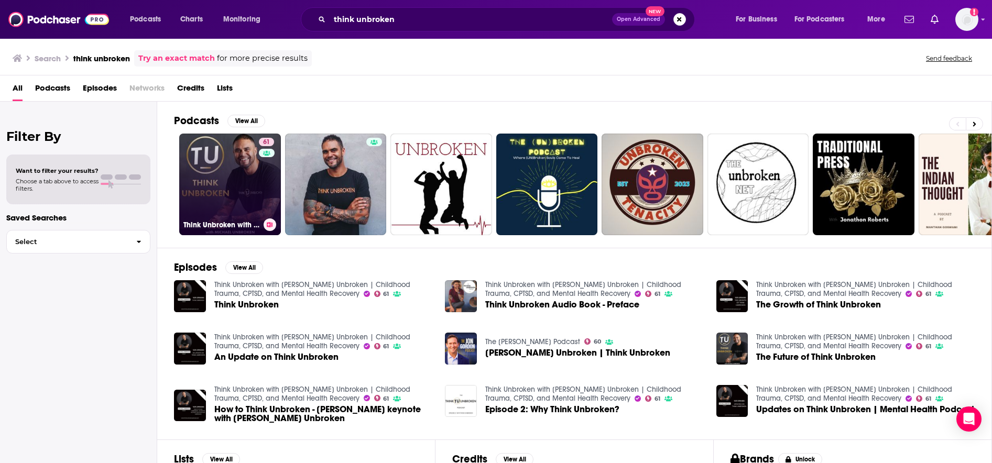
click at [234, 175] on link "61 Think Unbroken with [PERSON_NAME] Unbroken | Childhood Trauma, CPTSD, and Me…" at bounding box center [230, 185] width 102 height 102
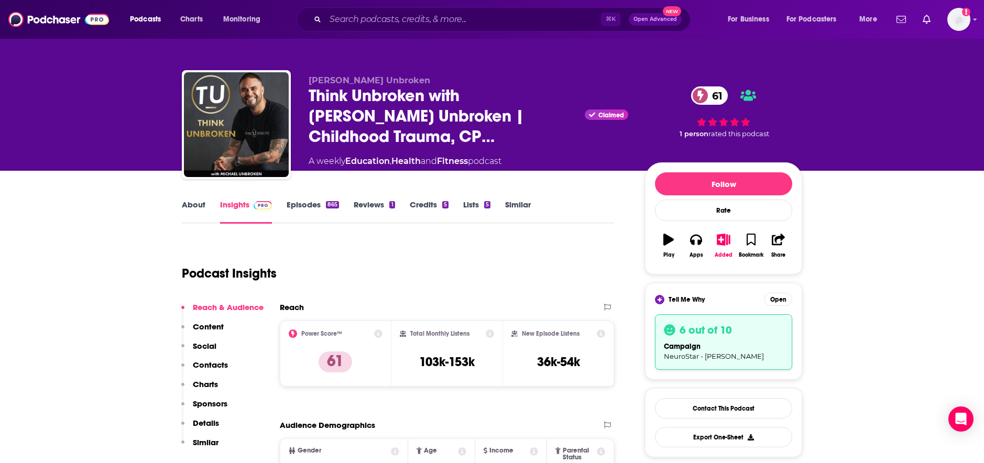
click at [193, 211] on link "About" at bounding box center [194, 212] width 24 height 24
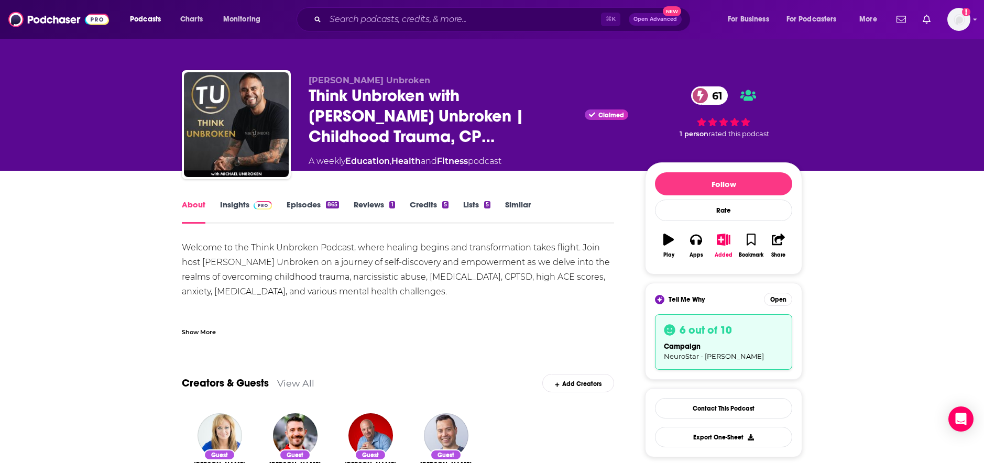
click at [227, 206] on link "Insights" at bounding box center [246, 212] width 52 height 24
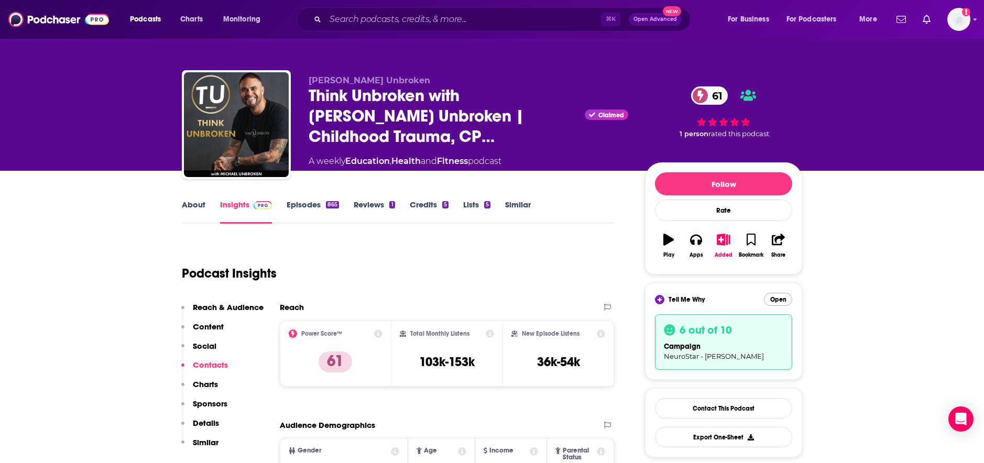
click at [779, 299] on button "Open" at bounding box center [778, 299] width 28 height 13
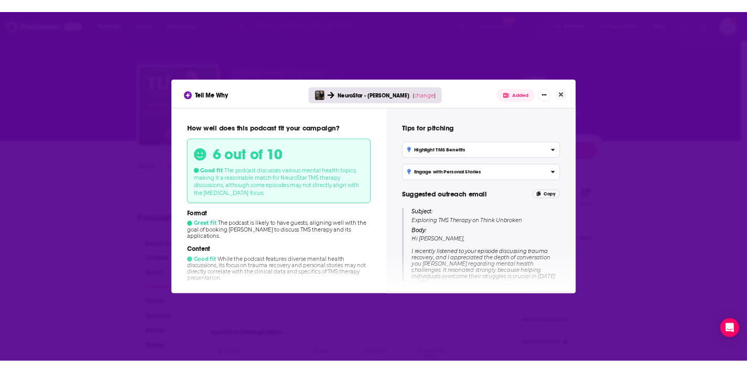
scroll to position [107, 0]
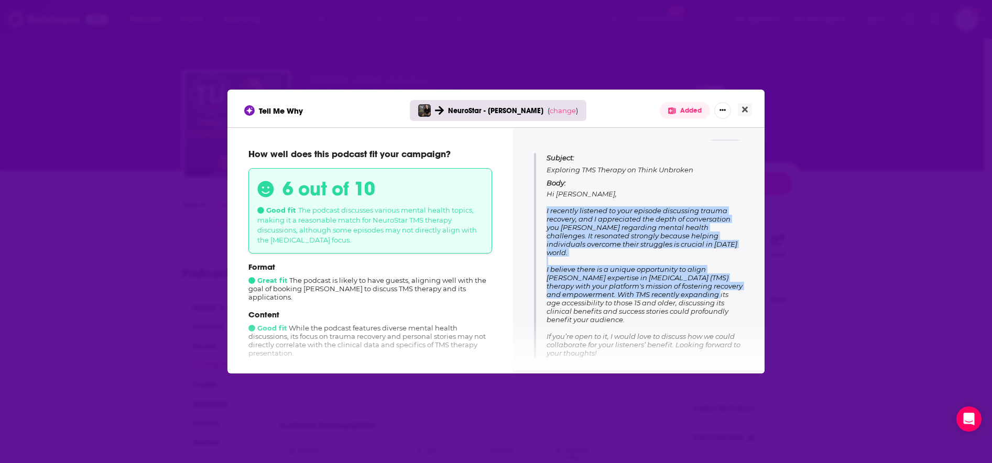
drag, startPoint x: 546, startPoint y: 209, endPoint x: 689, endPoint y: 286, distance: 162.5
click at [689, 286] on div "Subject: Exploring TMS Therapy on Think Unbroken Body: Hi [PERSON_NAME], I rece…" at bounding box center [639, 272] width 210 height 238
copy span "I recently listened to your episode discussing trauma recovery, and I appreciat…"
click at [746, 107] on icon "Close" at bounding box center [745, 109] width 6 height 8
